Goal: Task Accomplishment & Management: Manage account settings

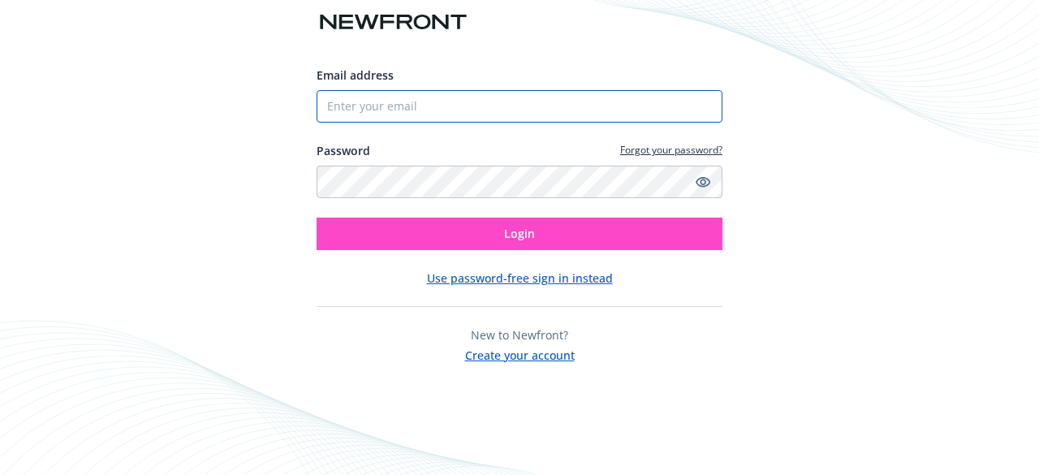
type input "[EMAIL_ADDRESS][DOMAIN_NAME]"
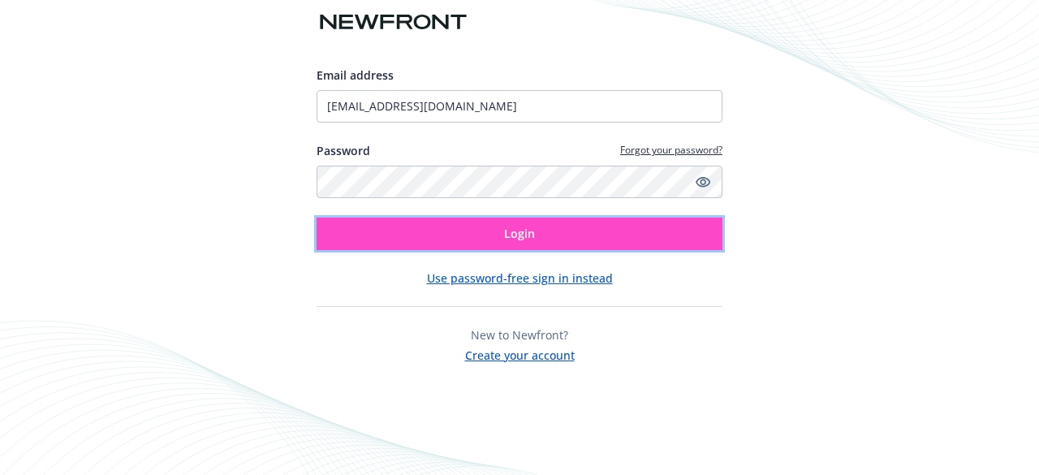
click at [588, 233] on button "Login" at bounding box center [520, 234] width 406 height 32
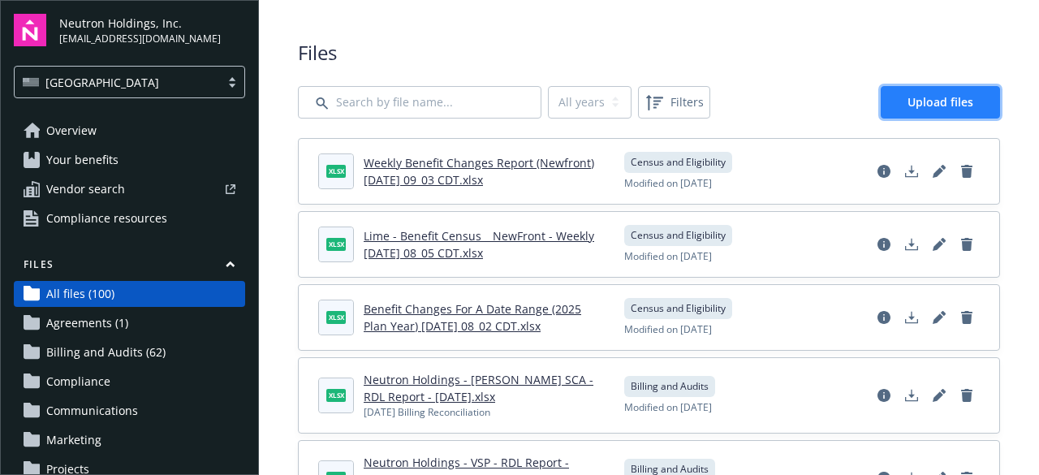
click at [893, 103] on link "Upload files" at bounding box center [940, 102] width 119 height 32
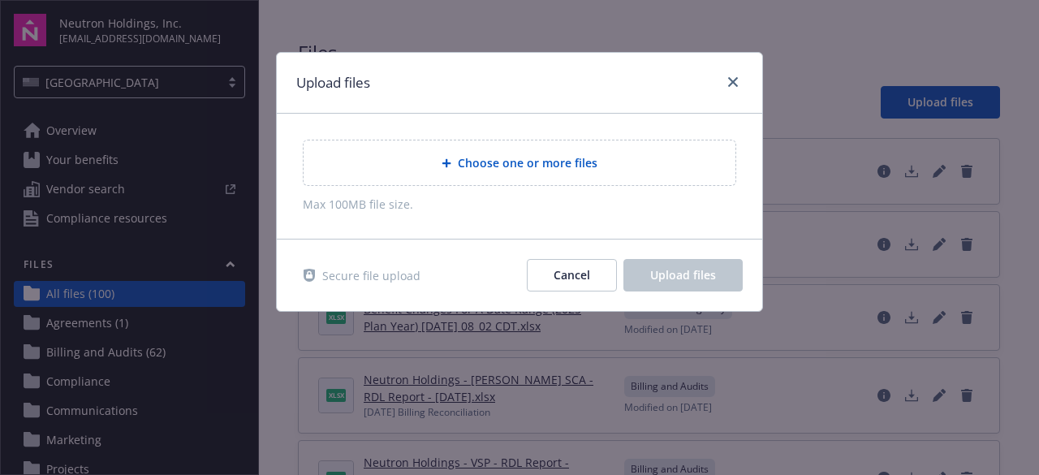
click at [502, 165] on span "Choose one or more files" at bounding box center [528, 162] width 140 height 17
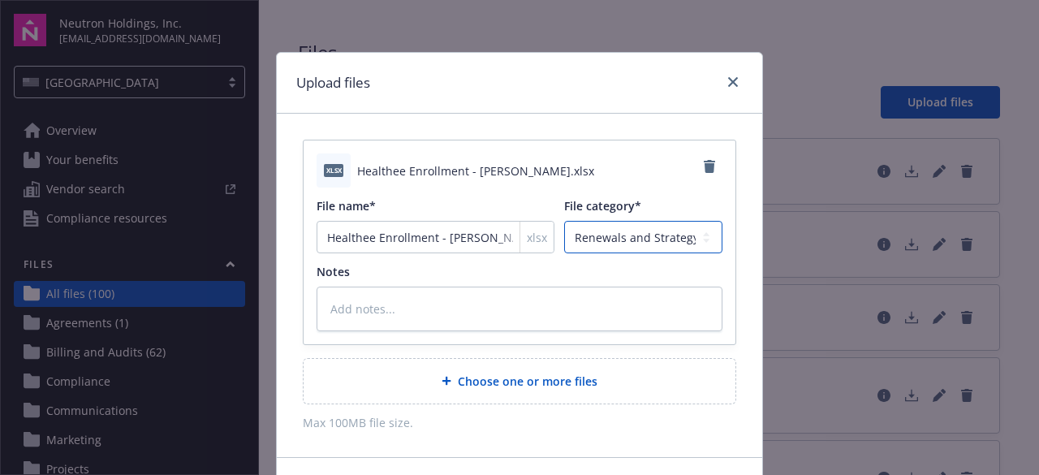
click at [644, 238] on select "Agreements Billing and Audits Census and Eligibility Communications Compliance …" at bounding box center [643, 237] width 158 height 32
select select "Census"
click at [564, 221] on select "Agreements Billing and Audits Census and Eligibility Communications Compliance …" at bounding box center [643, 237] width 158 height 32
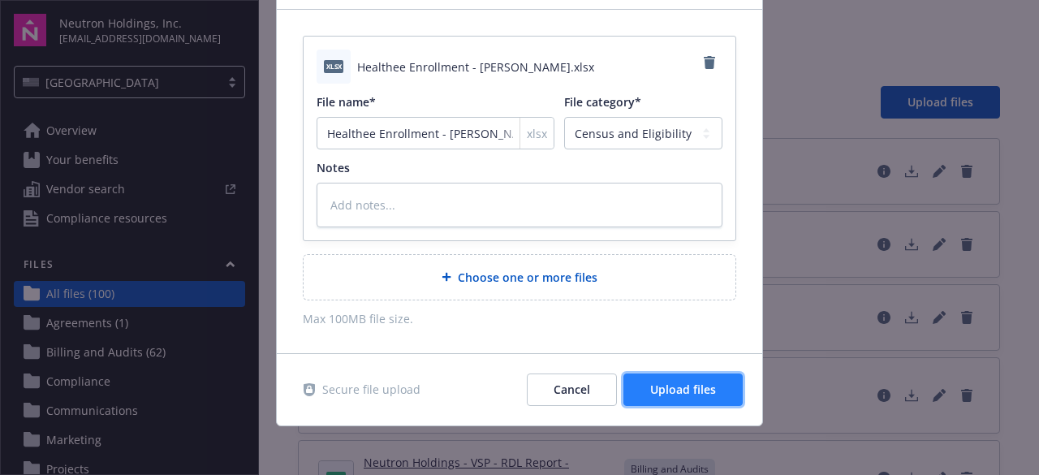
click at [655, 399] on button "Upload files" at bounding box center [682, 389] width 119 height 32
type textarea "x"
